Goal: Task Accomplishment & Management: Manage account settings

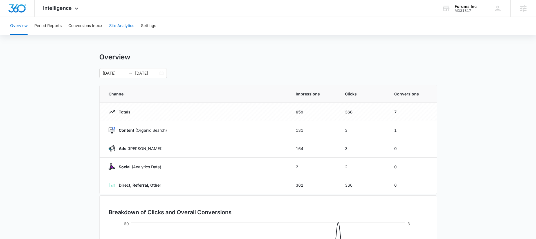
click at [129, 27] on button "Site Analytics" at bounding box center [121, 26] width 25 height 18
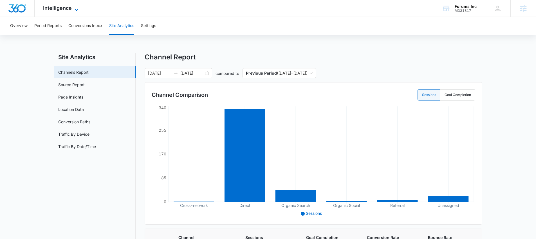
click at [53, 7] on span "Intelligence" at bounding box center [57, 8] width 29 height 6
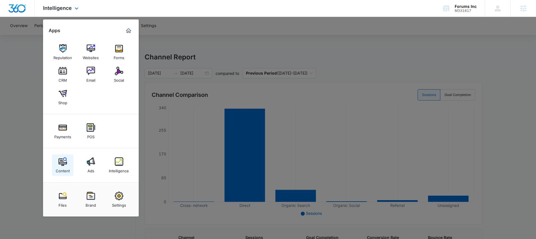
click at [67, 157] on link "Content" at bounding box center [62, 165] width 21 height 21
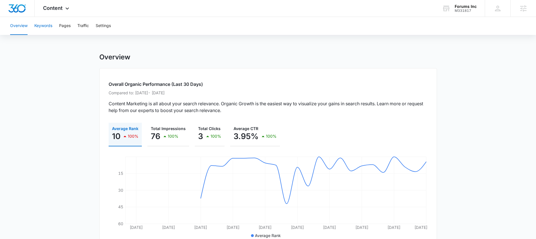
click at [48, 26] on button "Keywords" at bounding box center [43, 26] width 18 height 18
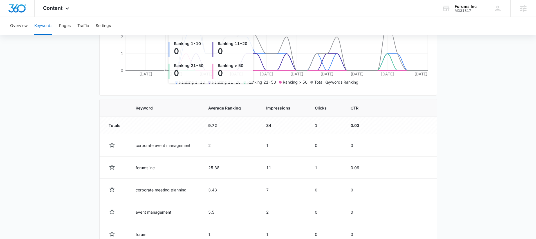
scroll to position [208, 0]
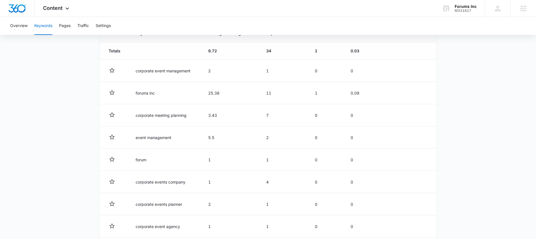
click at [213, 52] on td "9.72" at bounding box center [231, 50] width 58 height 17
click at [212, 50] on td "9.72" at bounding box center [231, 50] width 58 height 17
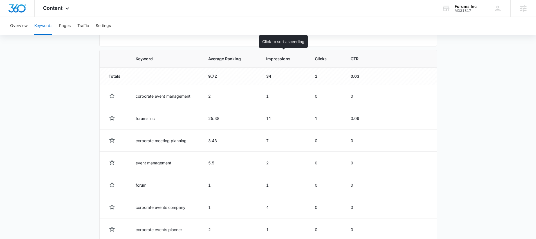
click at [271, 62] on th "Impressions" at bounding box center [284, 58] width 49 height 17
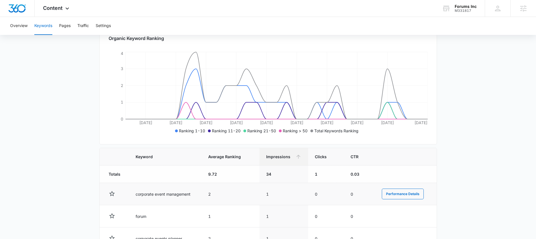
scroll to position [182, 0]
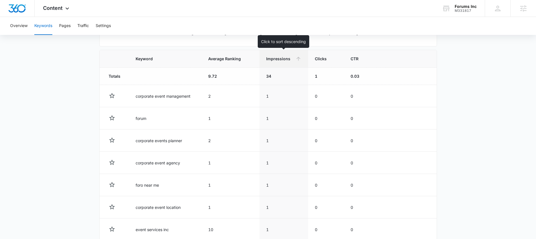
click at [298, 57] on icon at bounding box center [299, 59] width 6 height 6
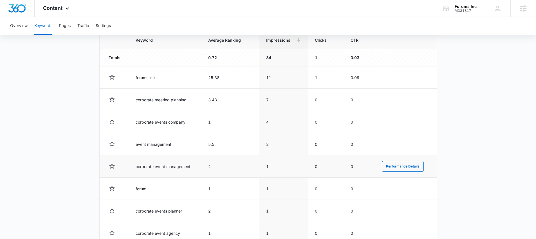
scroll to position [243, 0]
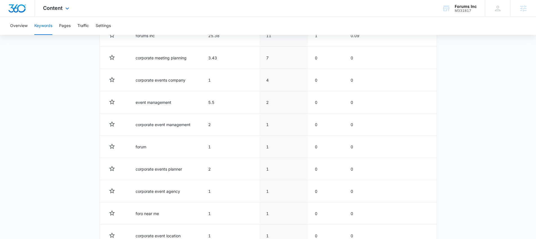
click at [67, 4] on div "Content Apps Reputation Websites Forms CRM Email Social Shop Payments POS Conte…" at bounding box center [57, 8] width 44 height 17
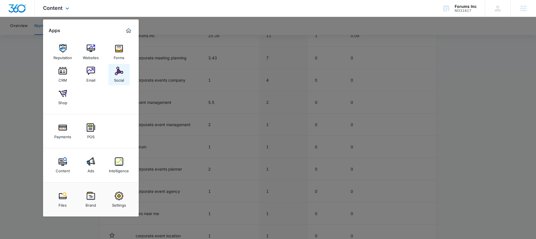
click at [122, 76] on div "Social" at bounding box center [119, 78] width 10 height 7
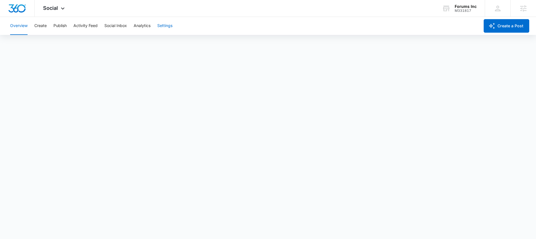
click at [163, 27] on button "Settings" at bounding box center [164, 26] width 15 height 18
click at [55, 30] on button "Publish" at bounding box center [59, 26] width 13 height 18
click at [46, 30] on button "Create" at bounding box center [40, 26] width 12 height 18
click at [160, 28] on button "Settings" at bounding box center [164, 26] width 15 height 18
click at [60, 13] on div "Social Apps Reputation Websites Forms CRM Email Social Shop Payments POS Conten…" at bounding box center [55, 8] width 40 height 17
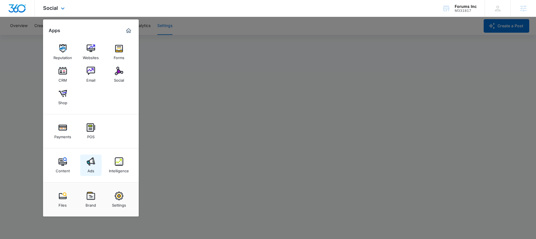
click at [92, 157] on link "Ads" at bounding box center [90, 165] width 21 height 21
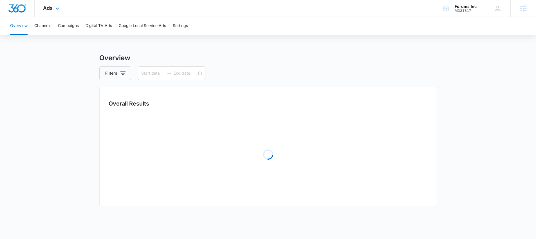
type input "07/16/2025"
type input "08/15/2025"
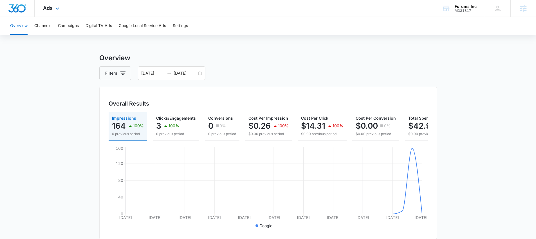
click at [55, 5] on div "Ads Apps Reputation Websites Forms CRM Email Social Shop Payments POS Content A…" at bounding box center [52, 8] width 35 height 17
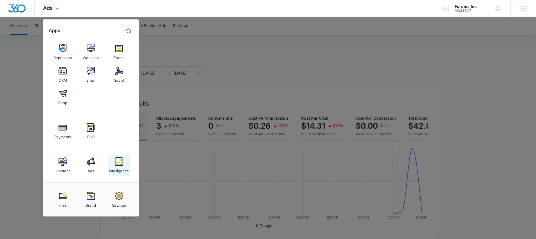
click at [118, 168] on div "Intelligence" at bounding box center [119, 169] width 20 height 7
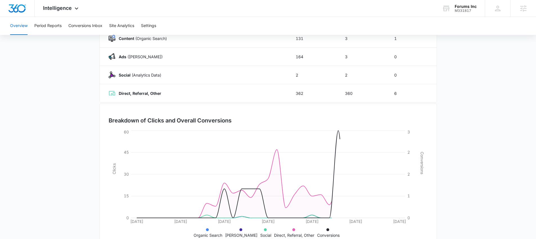
scroll to position [110, 0]
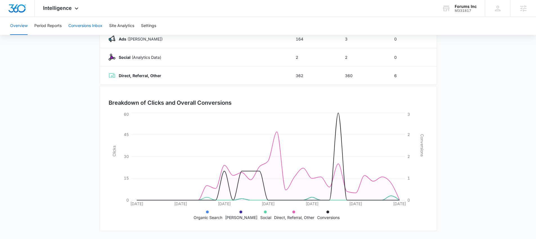
click at [85, 26] on button "Conversions Inbox" at bounding box center [85, 26] width 34 height 18
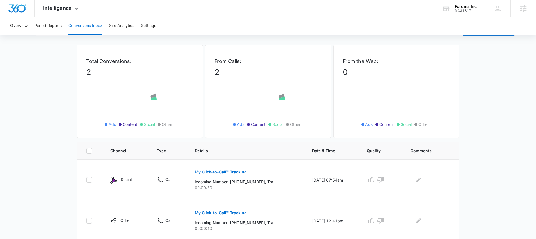
scroll to position [33, 0]
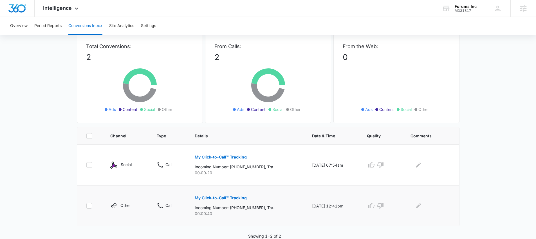
click at [215, 200] on button "My Click-to-Call™ Tracking" at bounding box center [221, 198] width 52 height 14
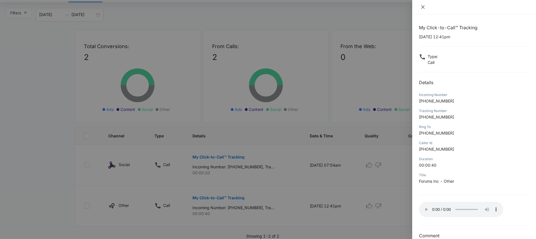
click at [424, 6] on icon "close" at bounding box center [423, 7] width 5 height 5
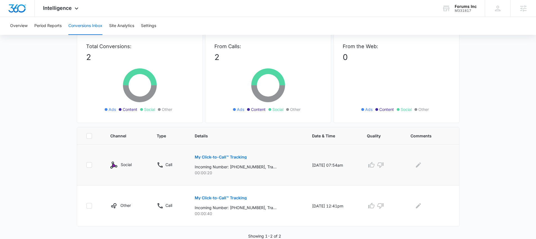
click at [237, 157] on p "My Click-to-Call™ Tracking" at bounding box center [221, 157] width 52 height 4
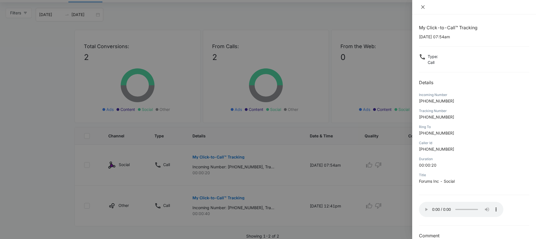
click at [422, 8] on icon "close" at bounding box center [423, 6] width 3 height 3
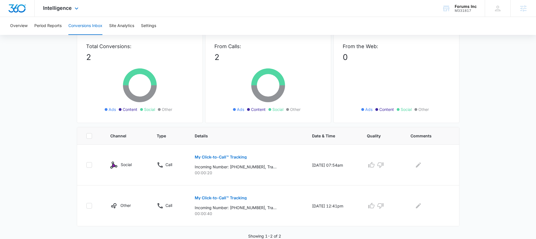
click at [72, 8] on div "Intelligence Apps Reputation Websites Forms CRM Email Social Shop Payments POS …" at bounding box center [62, 8] width 54 height 17
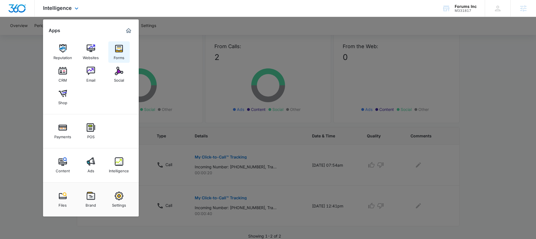
click at [121, 55] on div "Forms" at bounding box center [119, 56] width 11 height 7
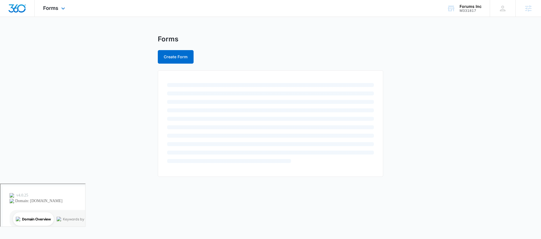
click at [52, 12] on div "Forms Apps Reputation Websites Forms CRM Email Social Shop Payments POS Content…" at bounding box center [55, 8] width 40 height 17
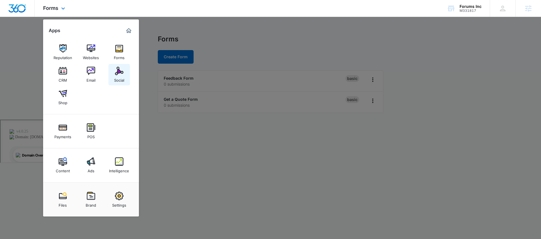
click at [112, 72] on link "Social" at bounding box center [118, 74] width 21 height 21
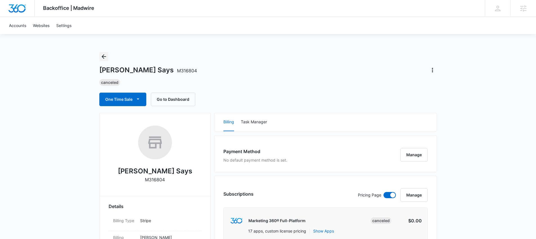
click at [107, 58] on icon "Back" at bounding box center [104, 56] width 7 height 7
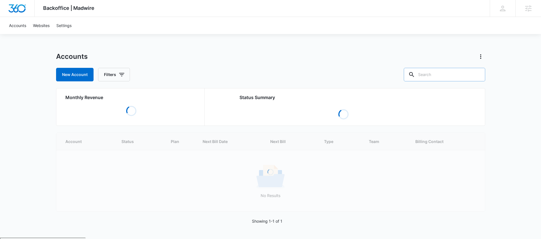
click at [442, 74] on input "text" at bounding box center [444, 75] width 81 height 14
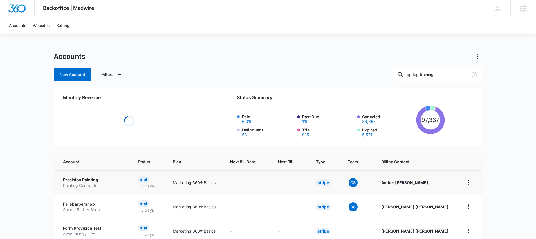
type input "iq dog training"
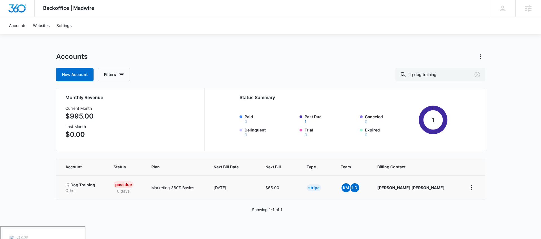
click at [80, 188] on p "Other" at bounding box center [82, 191] width 35 height 6
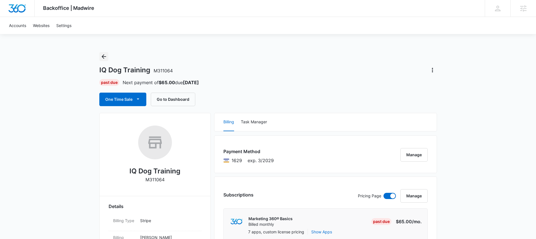
click at [105, 57] on icon "Back" at bounding box center [104, 56] width 7 height 7
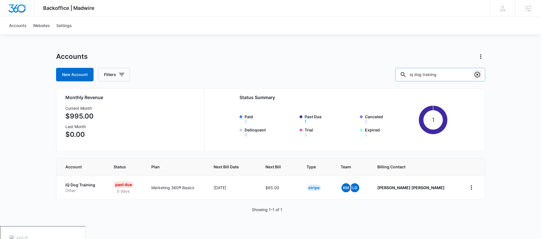
click at [474, 75] on icon "Clear" at bounding box center [477, 75] width 6 height 6
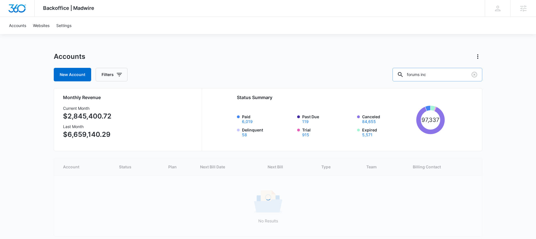
type input "forums inc"
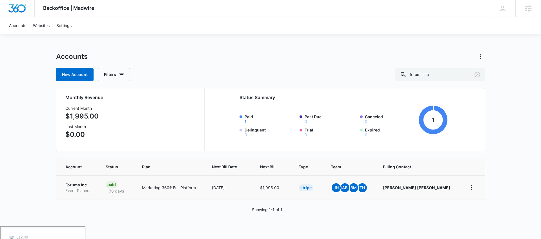
click at [81, 184] on p "Forums Inc" at bounding box center [78, 185] width 27 height 6
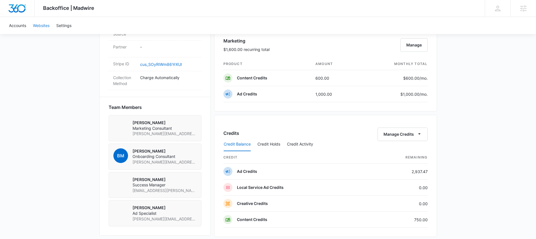
scroll to position [227, 0]
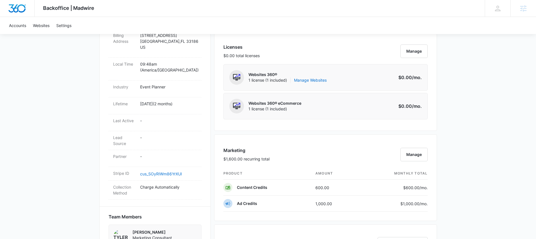
click at [26, 12] on div at bounding box center [17, 8] width 35 height 17
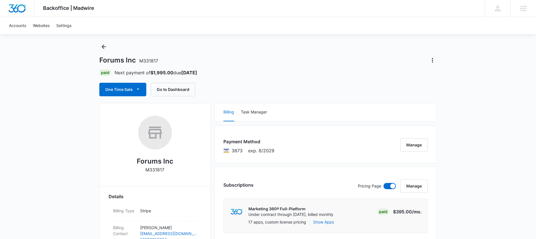
scroll to position [0, 0]
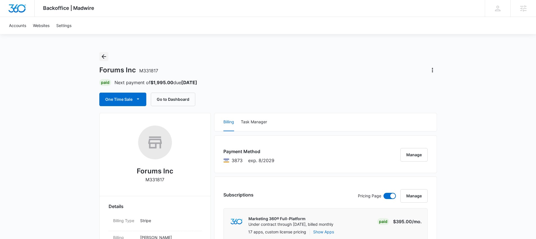
click at [104, 57] on icon "Back" at bounding box center [104, 56] width 7 height 7
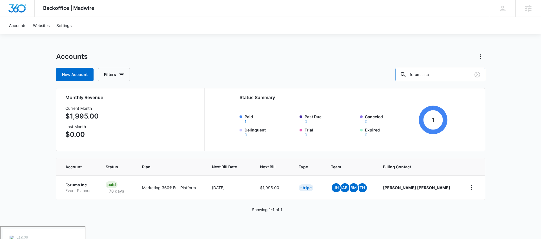
click at [439, 74] on input "forums inc" at bounding box center [440, 75] width 90 height 14
drag, startPoint x: 454, startPoint y: 75, endPoint x: 408, endPoint y: 67, distance: 46.8
click at [408, 70] on div "New Account Filters forums inc" at bounding box center [270, 75] width 429 height 14
type input "resto pro idaho"
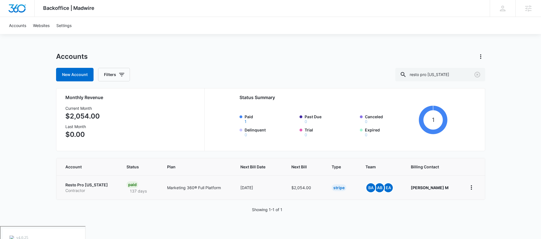
click at [88, 185] on p "Resto Pro Idaho" at bounding box center [89, 185] width 48 height 6
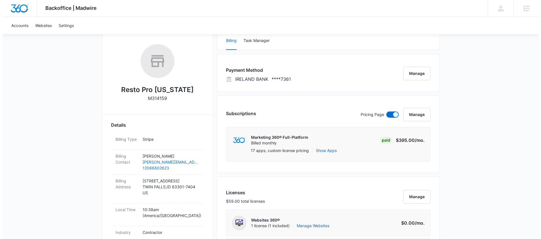
scroll to position [80, 0]
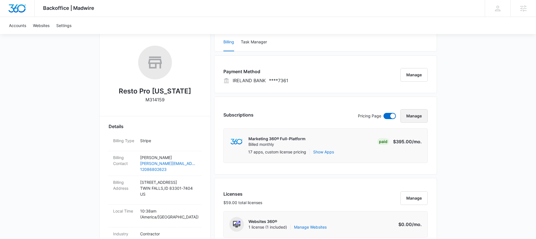
click at [415, 117] on button "Manage" at bounding box center [414, 116] width 27 height 14
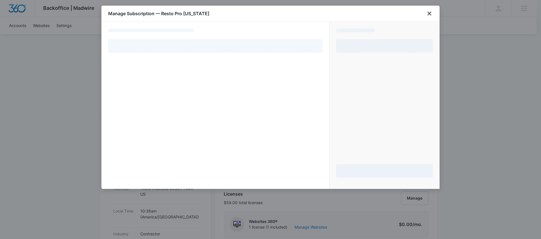
select select "pm_1Qk8Y6A4n8RTgNjUPtpQcIjU"
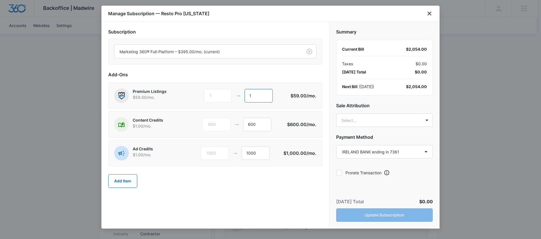
drag, startPoint x: 250, startPoint y: 97, endPoint x: 222, endPoint y: 97, distance: 28.2
click at [222, 97] on div "1 1" at bounding box center [247, 96] width 86 height 14
click at [258, 124] on input "600" at bounding box center [257, 125] width 28 height 14
drag, startPoint x: 258, startPoint y: 124, endPoint x: 236, endPoint y: 123, distance: 22.0
click at [236, 123] on div "600 600" at bounding box center [244, 125] width 85 height 14
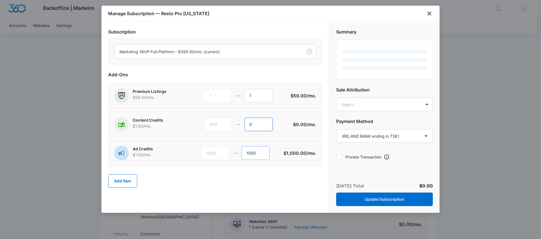
type input "0"
drag, startPoint x: 255, startPoint y: 157, endPoint x: 239, endPoint y: 148, distance: 18.3
click at [244, 154] on input "1000" at bounding box center [255, 153] width 28 height 14
type input "0"
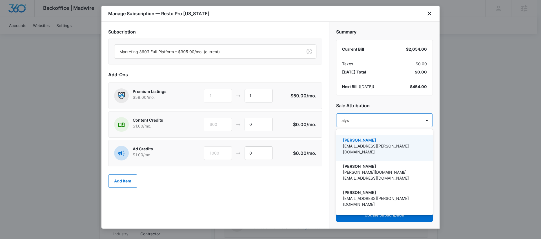
type input "alyss"
click at [354, 143] on p "[EMAIL_ADDRESS][PERSON_NAME][DOMAIN_NAME]" at bounding box center [384, 149] width 82 height 12
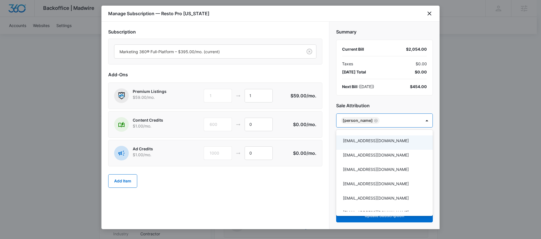
click at [332, 152] on div at bounding box center [270, 119] width 541 height 239
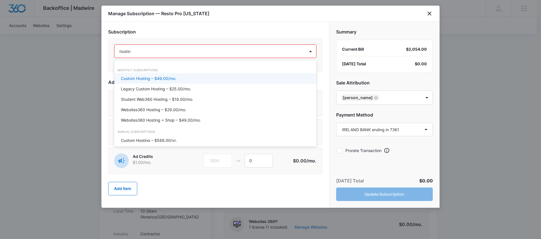
type input "hosting"
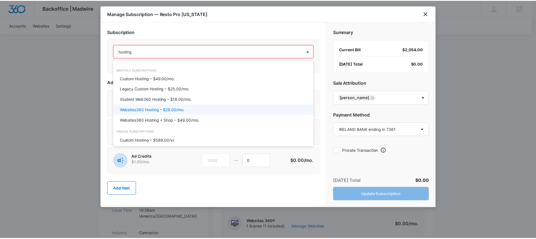
scroll to position [1, 0]
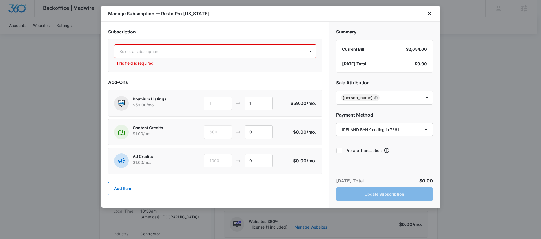
drag, startPoint x: 138, startPoint y: 49, endPoint x: 113, endPoint y: 49, distance: 25.3
click at [113, 49] on div "Select a subscription This field is required." at bounding box center [215, 56] width 214 height 34
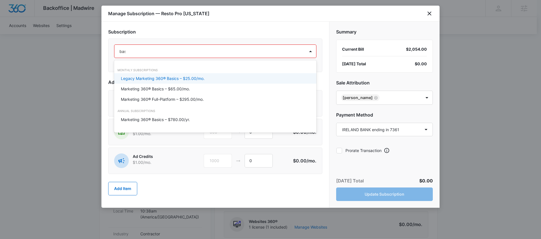
type input "basic"
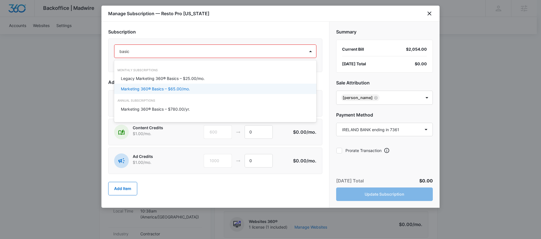
click at [156, 87] on p "Marketing 360® Basics – $65.00/mo." at bounding box center [155, 89] width 69 height 6
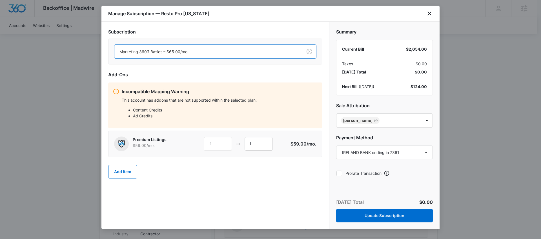
click at [346, 165] on div "Summary Current Bill $2,054.00 Taxes $0.00 Today’s Total $0.00 Next Bill ( Aug …" at bounding box center [384, 101] width 110 height 158
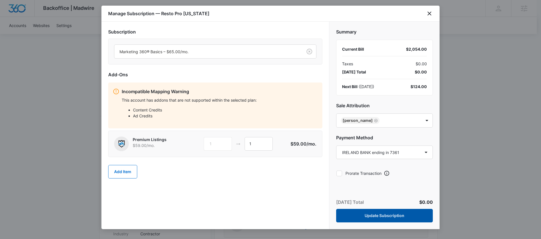
click at [386, 216] on button "Update Subscription" at bounding box center [384, 216] width 97 height 14
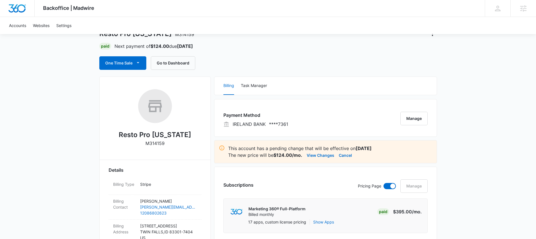
scroll to position [49, 0]
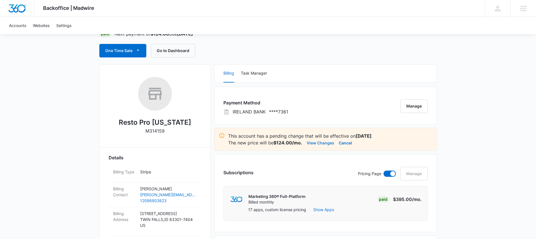
click at [320, 144] on button "View Changes" at bounding box center [321, 142] width 28 height 7
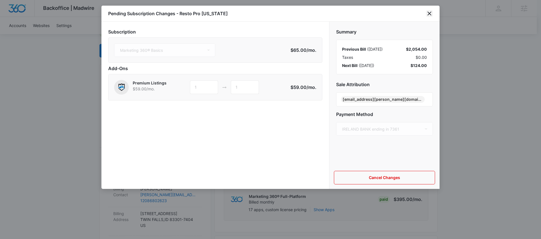
click at [429, 14] on icon "close" at bounding box center [429, 13] width 7 height 7
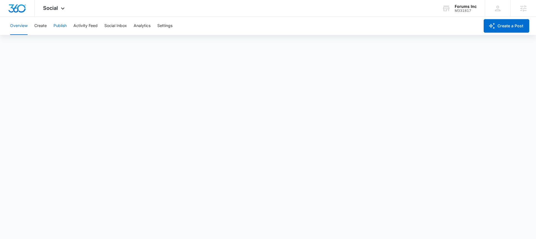
click at [62, 28] on button "Publish" at bounding box center [59, 26] width 13 height 18
click at [171, 25] on button "Settings" at bounding box center [164, 26] width 15 height 18
click at [54, 29] on button "Publish" at bounding box center [59, 26] width 13 height 18
click at [52, 41] on button "Schedules" at bounding box center [43, 43] width 19 height 16
click at [48, 28] on div "Overview Create Publish Activity Feed Social Inbox Analytics Settings" at bounding box center [243, 26] width 473 height 18
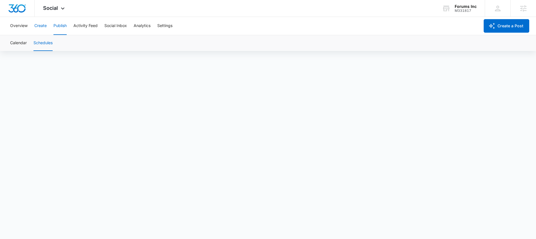
click at [46, 27] on button "Create" at bounding box center [40, 26] width 12 height 18
click at [456, 8] on div "Forums Inc" at bounding box center [466, 6] width 22 height 5
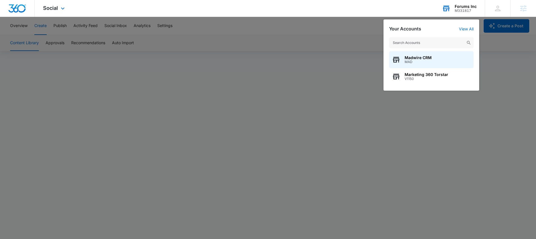
click at [419, 44] on input "text" at bounding box center [431, 42] width 84 height 11
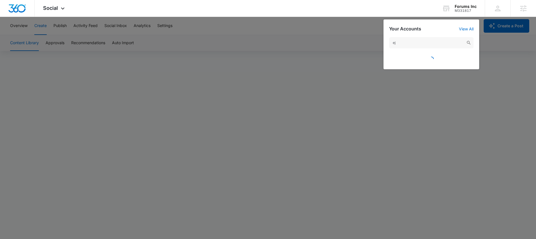
type input "e"
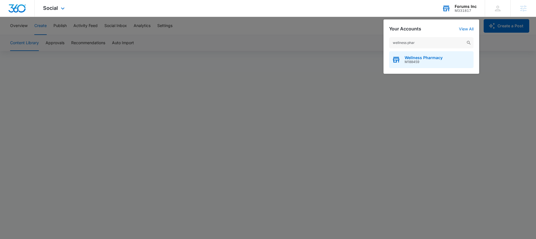
type input "wellness phar"
click at [422, 59] on span "Wellness Pharmacy" at bounding box center [424, 57] width 38 height 5
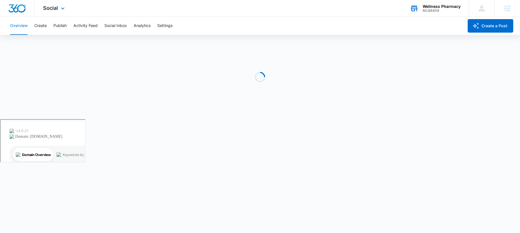
click at [58, 12] on div "Social Apps Reputation Websites Forms CRM Email Social Shop Payments POS Conten…" at bounding box center [55, 8] width 40 height 17
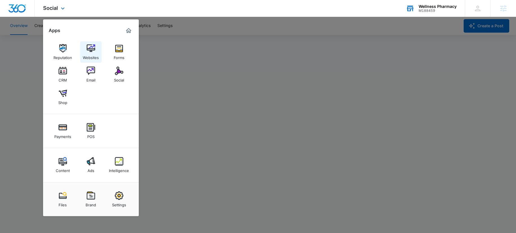
click at [90, 52] on img at bounding box center [91, 48] width 8 height 8
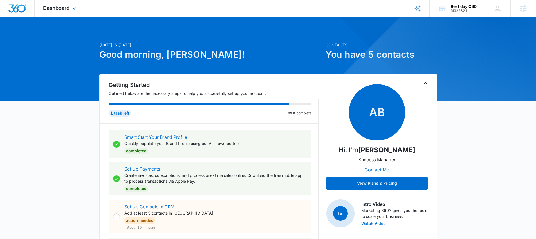
click at [66, 13] on div "Dashboard Apps Reputation Websites Forms CRM Email Social Shop Payments POS Con…" at bounding box center [61, 8] width 52 height 17
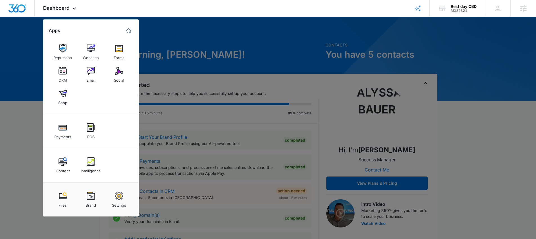
click at [61, 166] on img at bounding box center [63, 161] width 8 height 8
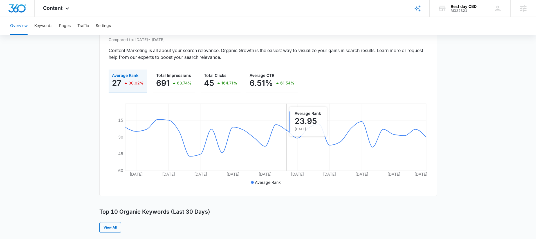
scroll to position [55, 0]
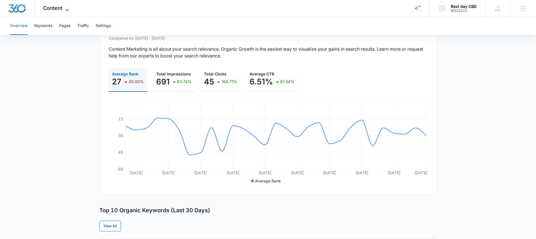
click at [47, 6] on span "Content" at bounding box center [52, 8] width 19 height 6
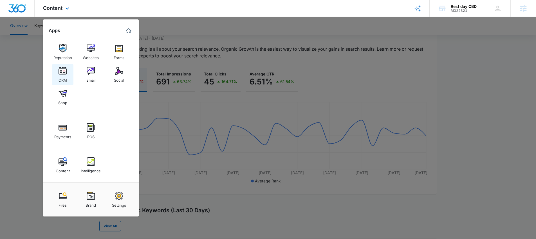
click at [62, 76] on div "CRM" at bounding box center [63, 78] width 8 height 7
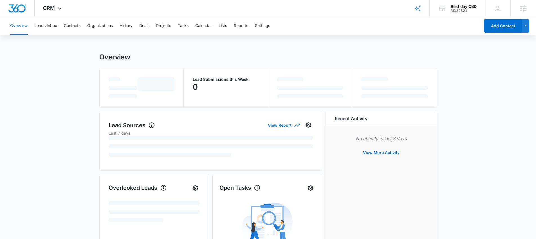
click at [81, 25] on div "Overview Leads Inbox Contacts Organizations History Deals Projects Tasks Calend…" at bounding box center [244, 26] width 474 height 18
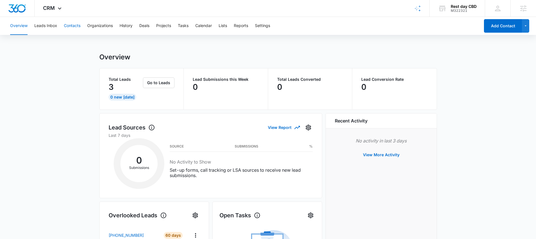
click at [79, 26] on button "Contacts" at bounding box center [72, 26] width 17 height 18
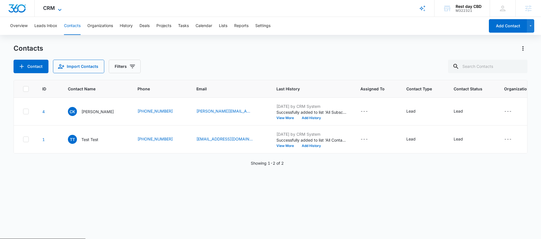
click at [62, 10] on icon at bounding box center [59, 9] width 7 height 7
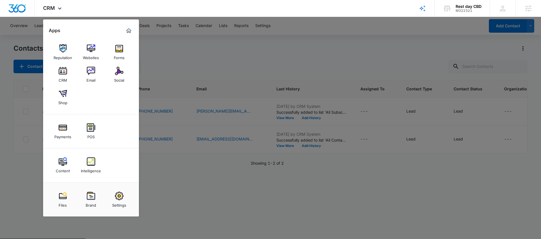
click at [157, 53] on div at bounding box center [270, 119] width 541 height 239
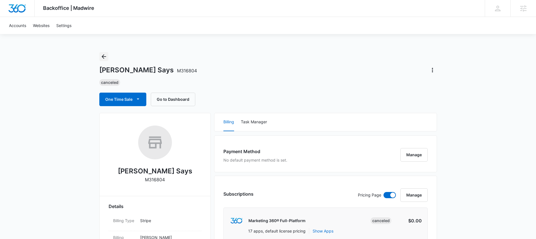
click at [104, 56] on icon "Back" at bounding box center [104, 56] width 7 height 7
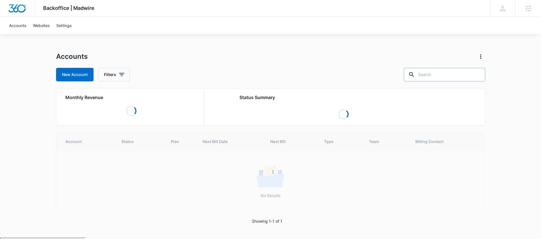
click at [461, 72] on input "text" at bounding box center [444, 75] width 81 height 14
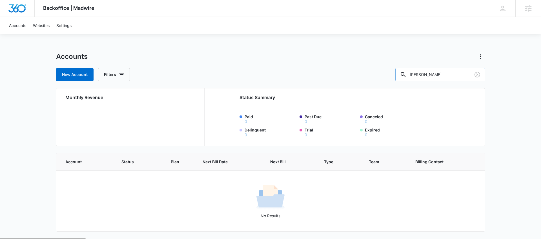
click at [437, 75] on input "Micheal E McCabe" at bounding box center [440, 75] width 90 height 14
drag, startPoint x: 463, startPoint y: 75, endPoint x: 401, endPoint y: 75, distance: 61.9
click at [400, 75] on div "New Account Filters Michael E McCabe" at bounding box center [270, 75] width 429 height 14
type input "M51694"
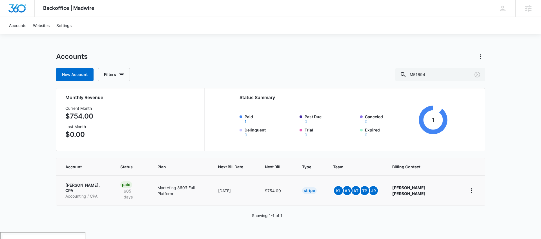
click at [97, 180] on td "Michael E. McCabe, CPA Accounting / CPA" at bounding box center [84, 190] width 57 height 30
click at [97, 184] on p "Michael E. McCabe, CPA" at bounding box center [85, 187] width 41 height 11
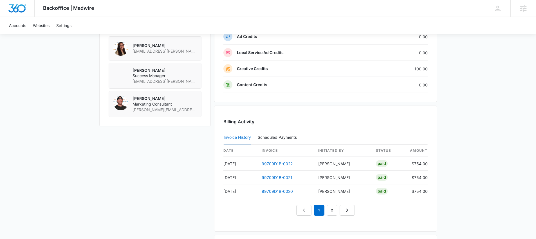
scroll to position [486, 0]
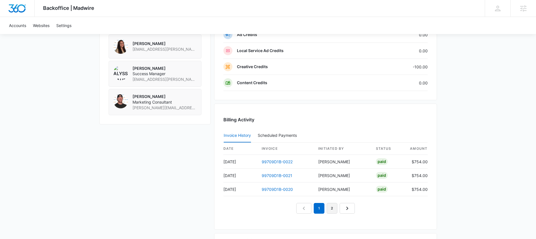
click at [335, 208] on link "2" at bounding box center [332, 208] width 11 height 11
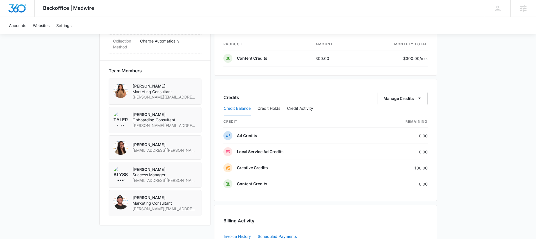
scroll to position [356, 0]
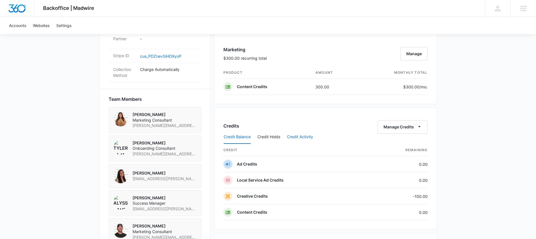
click at [299, 139] on button "Credit Activity" at bounding box center [300, 137] width 26 height 14
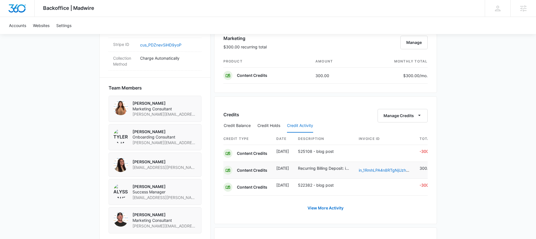
scroll to position [394, 0]
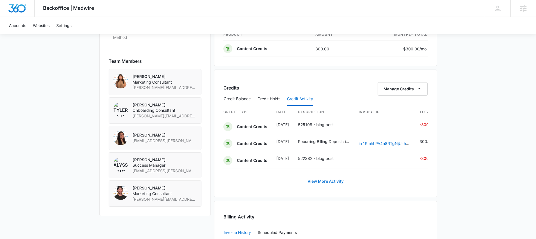
click at [331, 186] on link "View More Activity" at bounding box center [325, 182] width 47 height 14
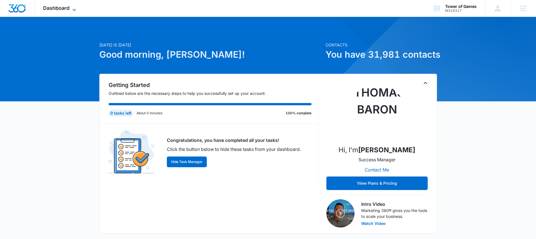
click at [73, 8] on icon at bounding box center [74, 9] width 7 height 7
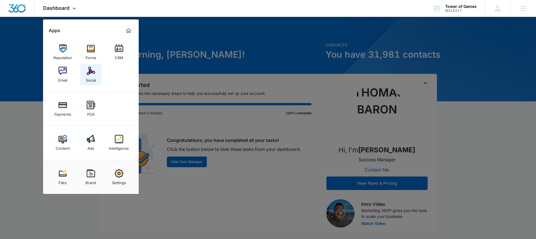
click at [92, 81] on div "Social" at bounding box center [91, 78] width 10 height 7
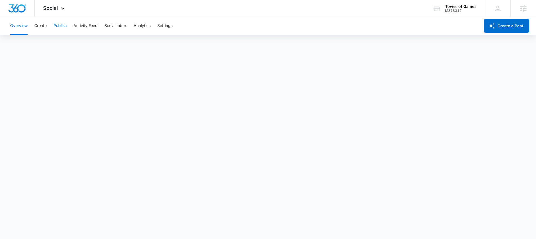
click at [59, 29] on button "Publish" at bounding box center [59, 26] width 13 height 18
click at [43, 27] on button "Create" at bounding box center [40, 26] width 12 height 18
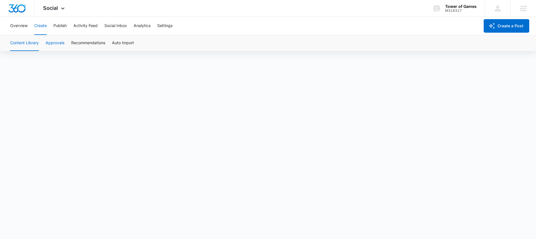
click at [50, 48] on button "Approvals" at bounding box center [55, 43] width 19 height 16
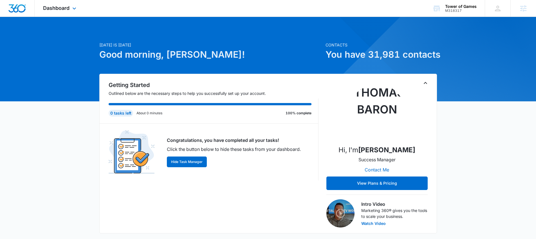
click at [75, 5] on div "Dashboard Apps Reputation Forms CRM Email Social Payments POS Content Ads Intel…" at bounding box center [61, 8] width 52 height 17
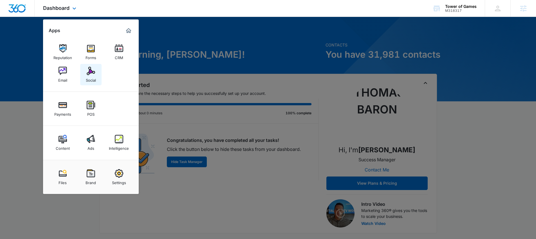
click at [89, 71] on img at bounding box center [91, 71] width 8 height 8
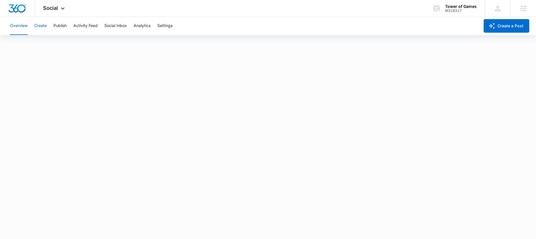
click at [42, 26] on button "Create" at bounding box center [40, 26] width 12 height 18
